Goal: Information Seeking & Learning: Learn about a topic

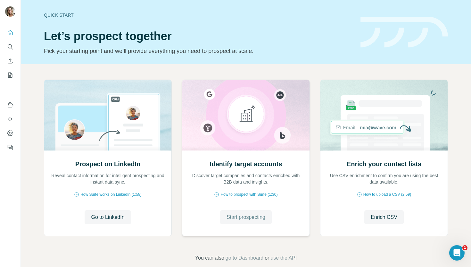
click at [249, 216] on span "Start prospecting" at bounding box center [246, 217] width 39 height 8
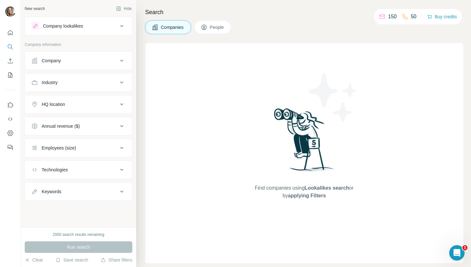
click at [216, 25] on span "People" at bounding box center [217, 27] width 15 height 6
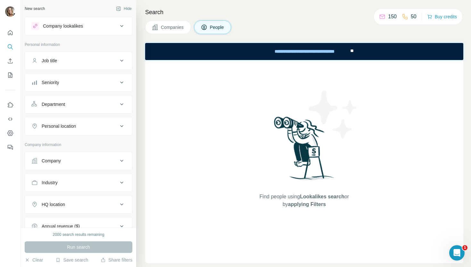
click at [77, 161] on div "Company" at bounding box center [74, 160] width 87 height 6
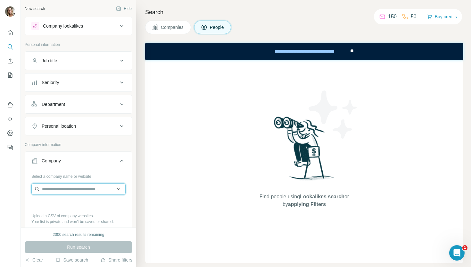
click at [82, 190] on input "text" at bounding box center [78, 189] width 94 height 12
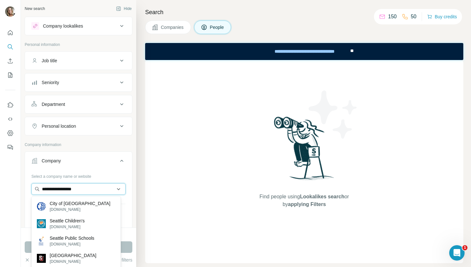
type input "**********"
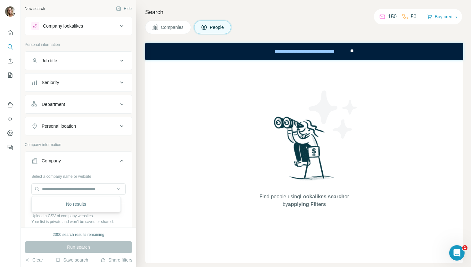
click at [115, 221] on p "Your list is private and won't be saved or shared." at bounding box center [78, 222] width 94 height 6
click at [9, 45] on icon "Search" at bounding box center [10, 47] width 6 height 6
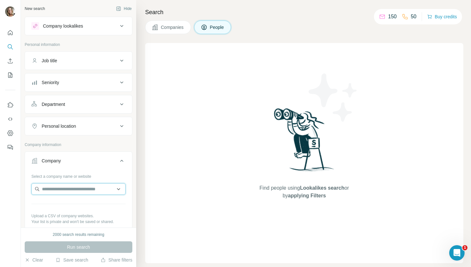
click at [78, 192] on input "text" at bounding box center [78, 189] width 94 height 12
type input "*"
click at [151, 160] on div "Find people using Lookalikes search or by applying Filters" at bounding box center [304, 153] width 318 height 220
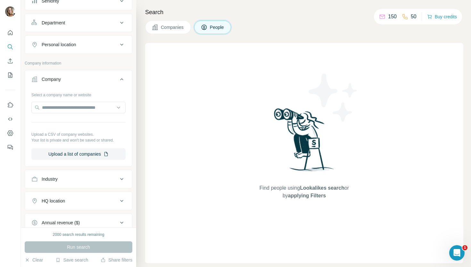
scroll to position [68, 0]
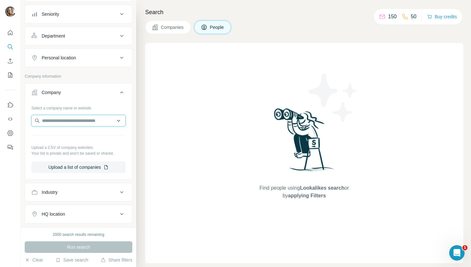
click at [83, 121] on input "text" at bounding box center [78, 121] width 94 height 12
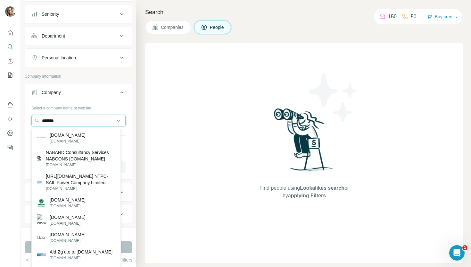
type input "********"
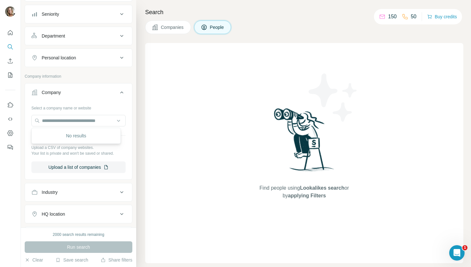
click at [159, 170] on div "Find people using Lookalikes search or by applying Filters" at bounding box center [304, 153] width 318 height 220
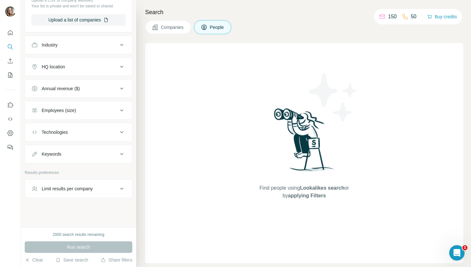
scroll to position [0, 0]
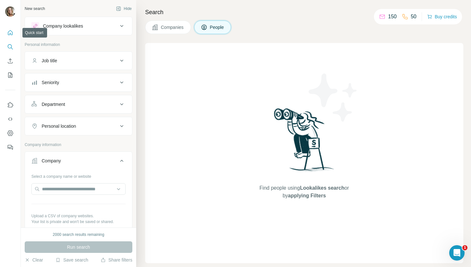
click at [11, 29] on button "Quick start" at bounding box center [10, 33] width 10 height 12
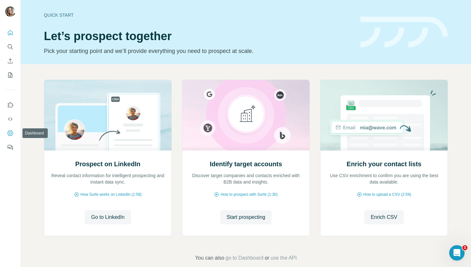
click at [11, 131] on icon "Dashboard" at bounding box center [10, 133] width 6 height 6
click at [13, 50] on button "Search" at bounding box center [10, 47] width 10 height 12
